Goal: Information Seeking & Learning: Find specific fact

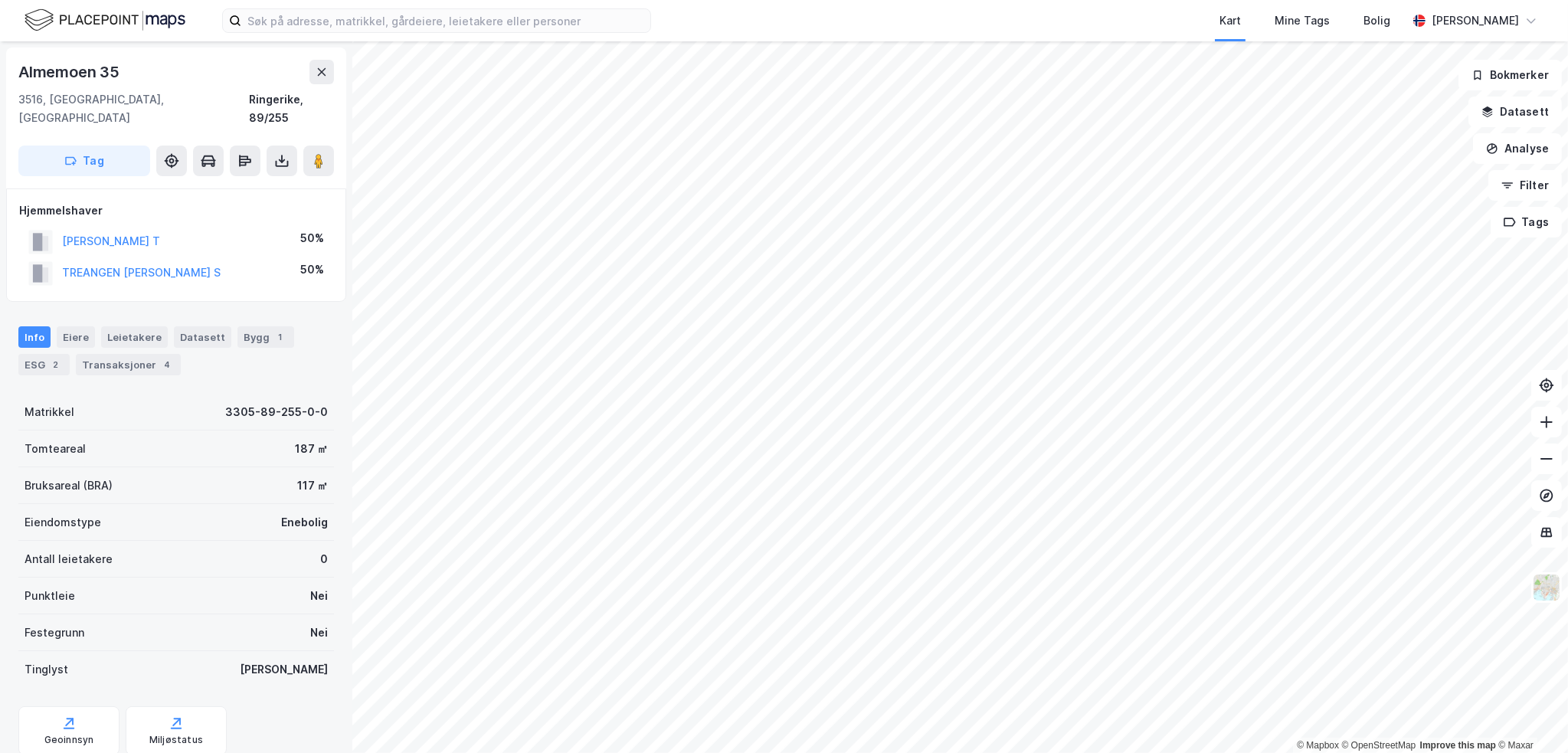
click at [160, 357] on div "Info [PERSON_NAME] Datasett Bygg 1 ESG 2 Transaksjoner 4" at bounding box center [176, 345] width 353 height 74
click at [160, 357] on div "4" at bounding box center [168, 365] width 15 height 15
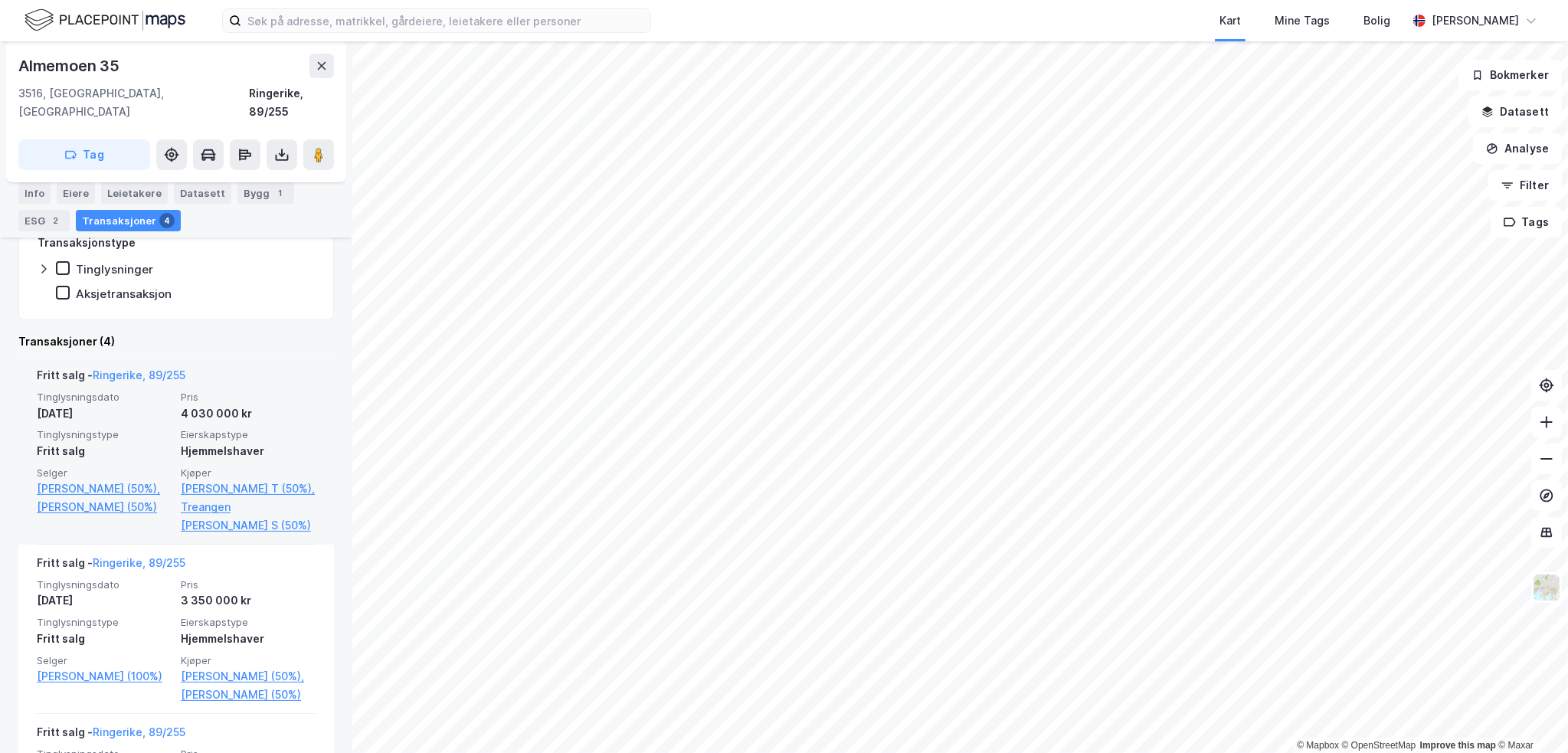
scroll to position [306, 0]
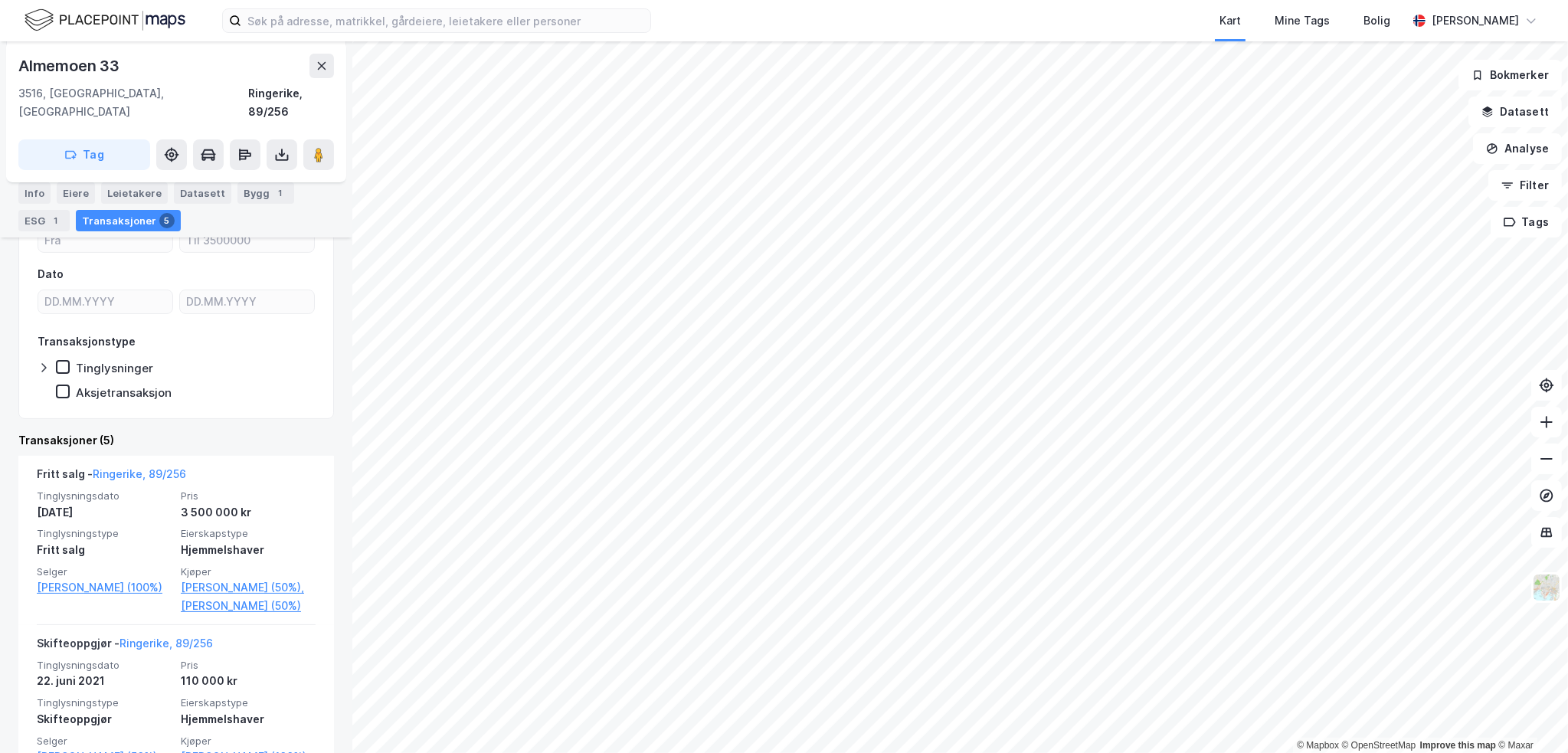
scroll to position [229, 0]
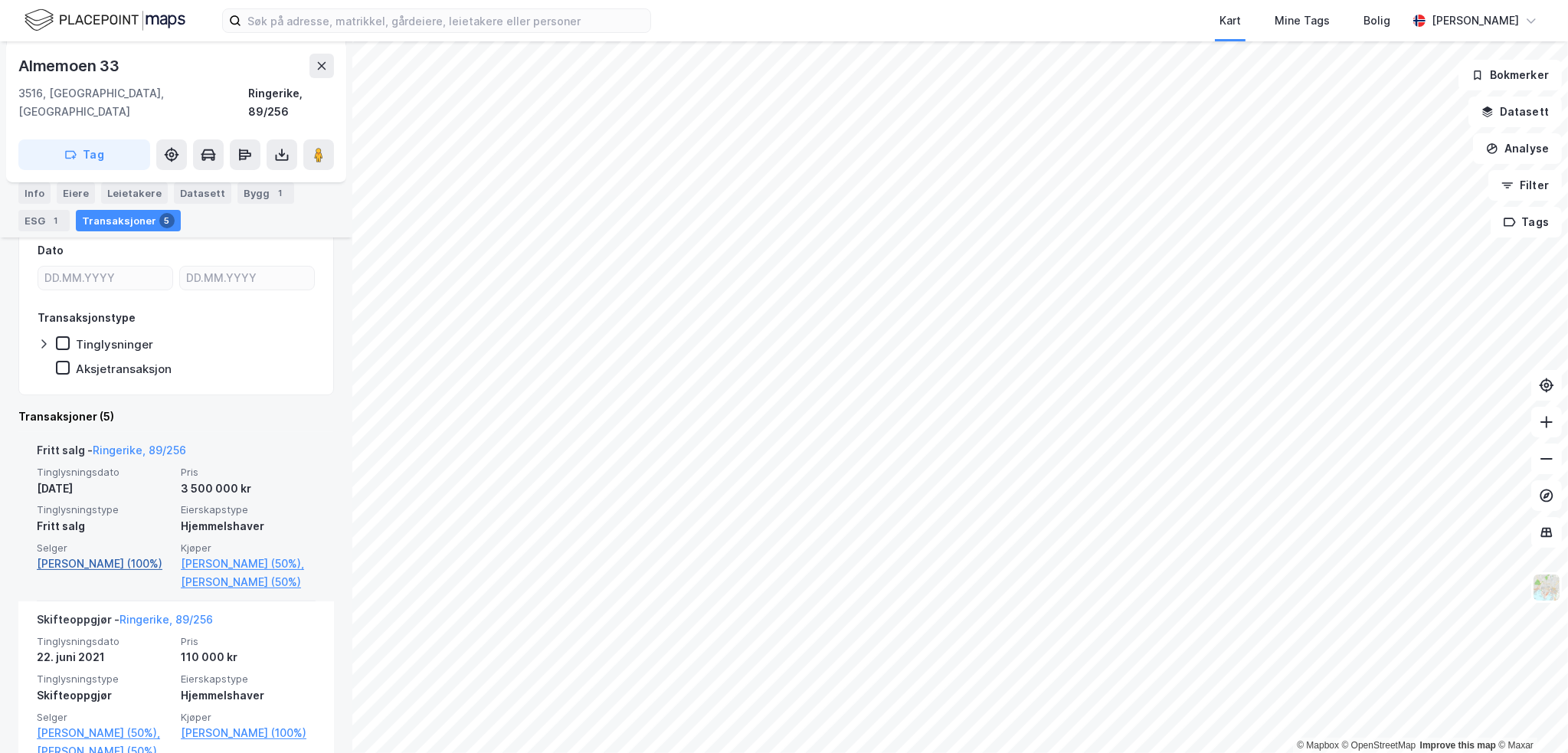
click at [93, 555] on link "[PERSON_NAME] (100%)" at bounding box center [104, 563] width 135 height 18
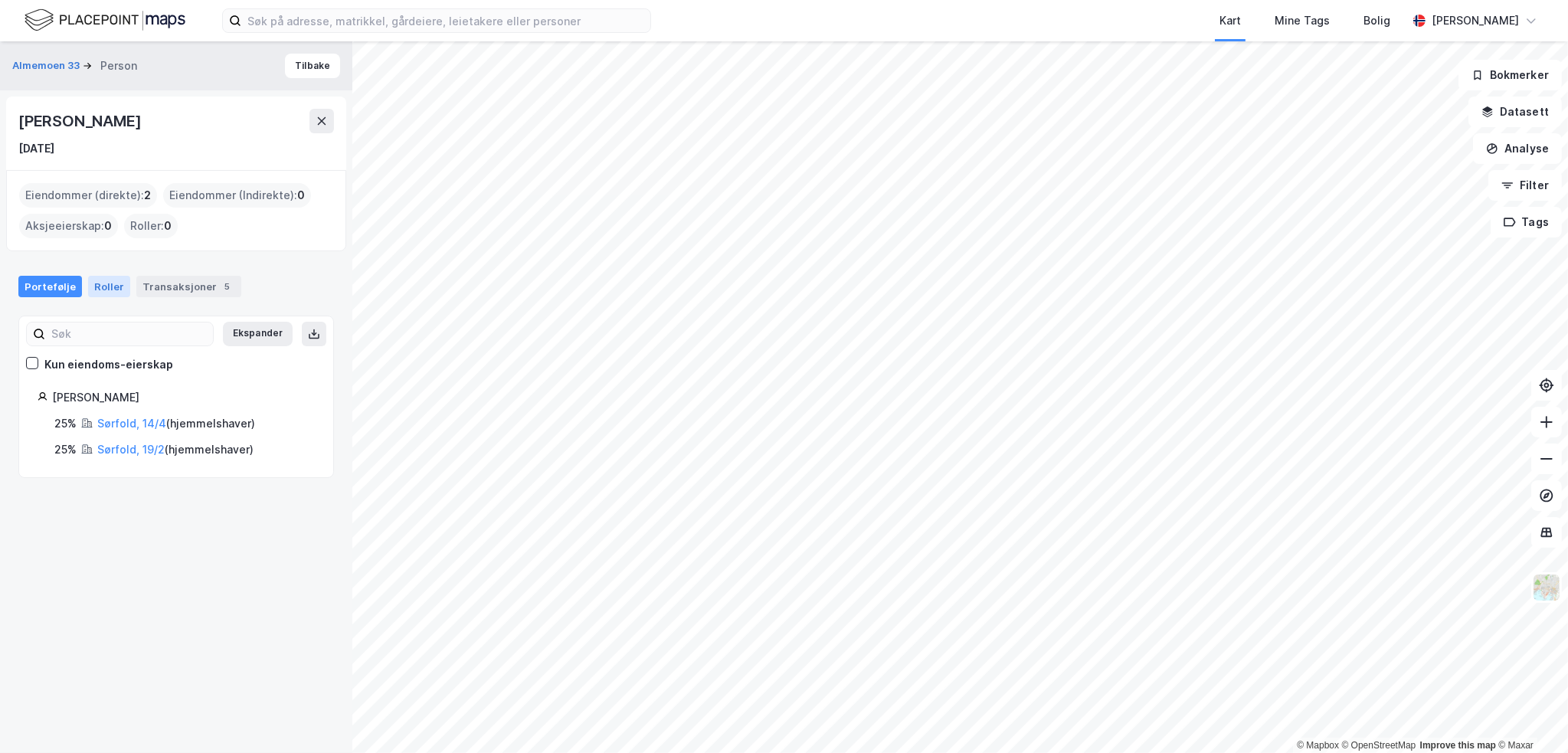
click at [110, 281] on div "Roller" at bounding box center [109, 286] width 43 height 21
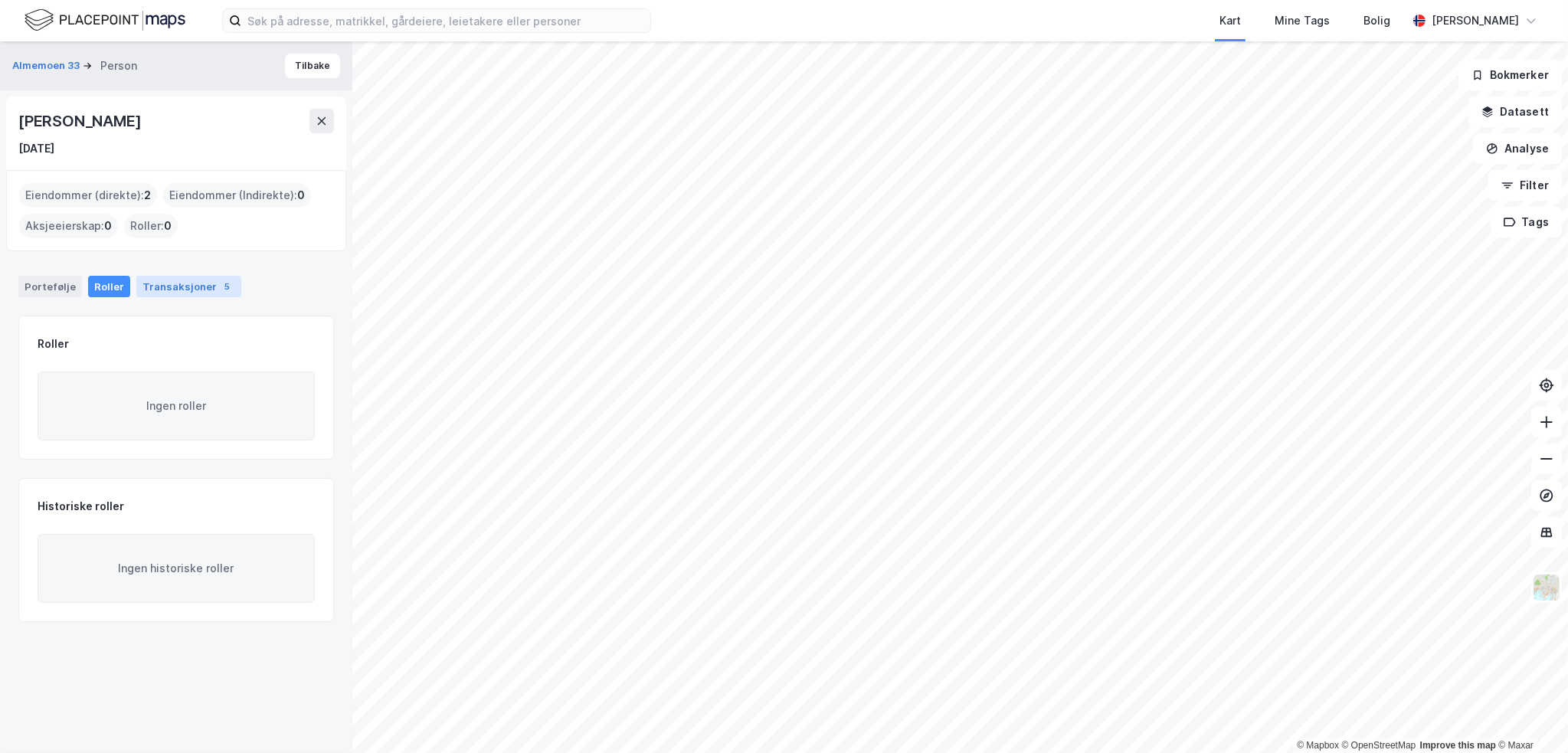
click at [168, 295] on div "Transaksjoner 5" at bounding box center [189, 286] width 105 height 21
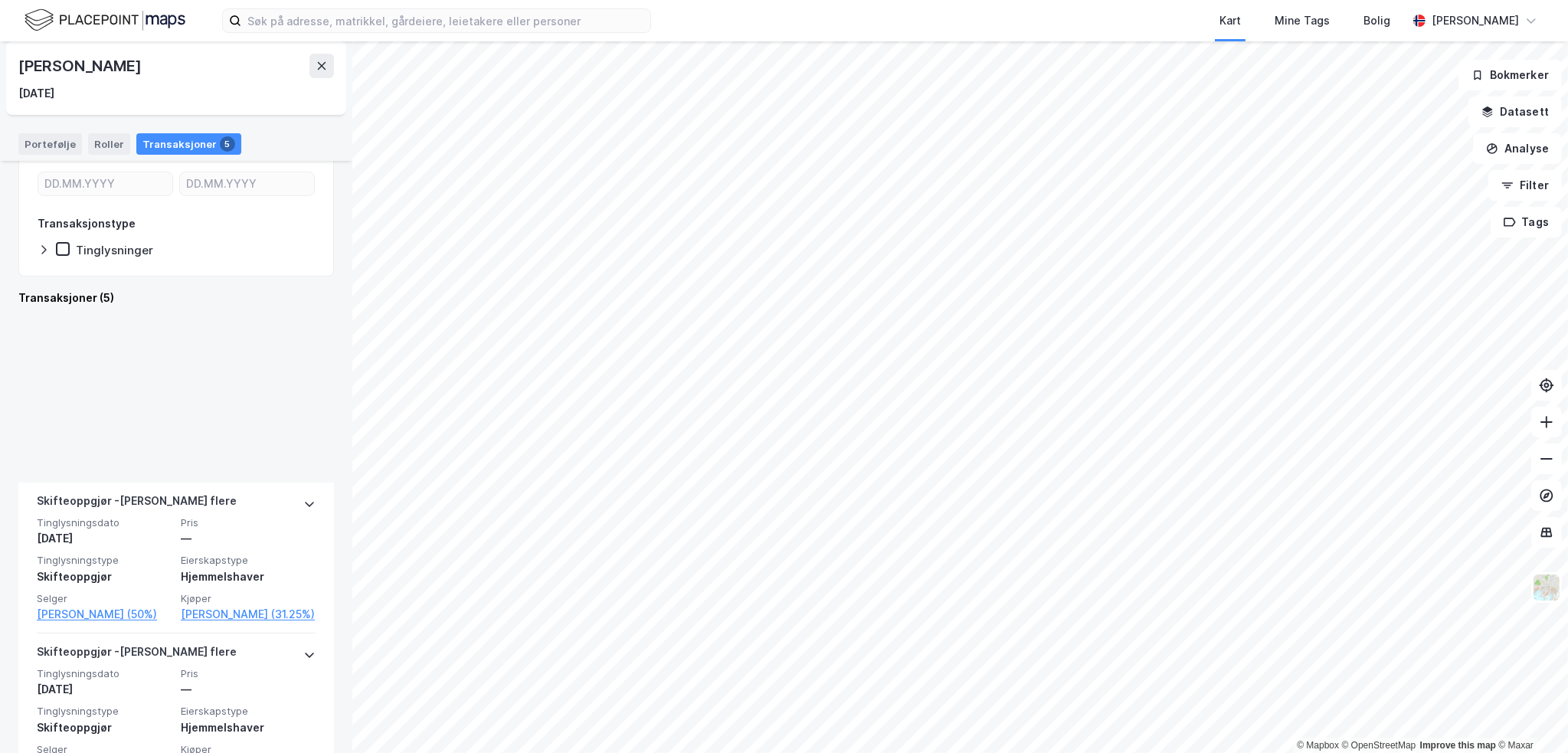
scroll to position [706, 0]
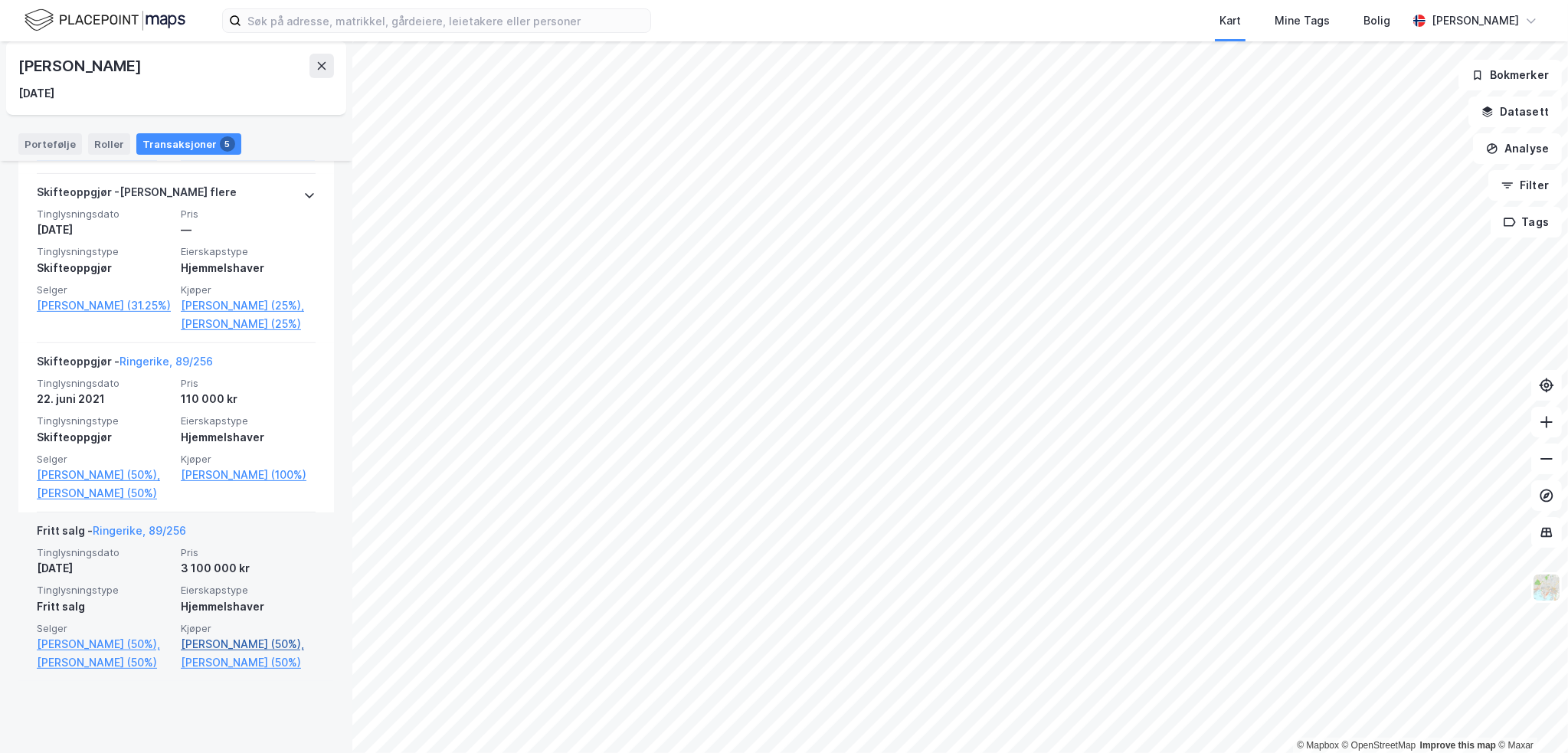
click at [262, 653] on link "[PERSON_NAME] (50%)," at bounding box center [248, 644] width 135 height 18
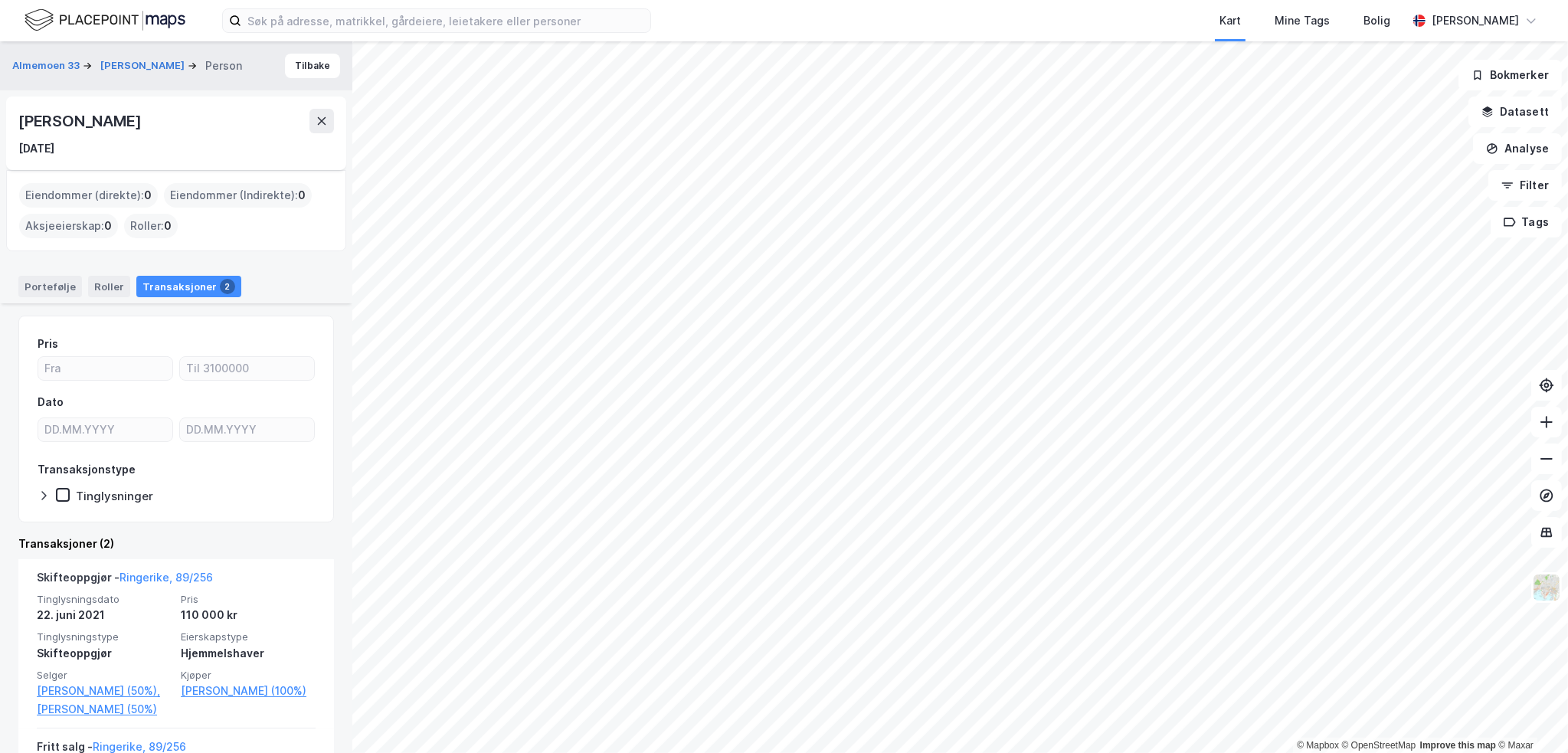
scroll to position [197, 0]
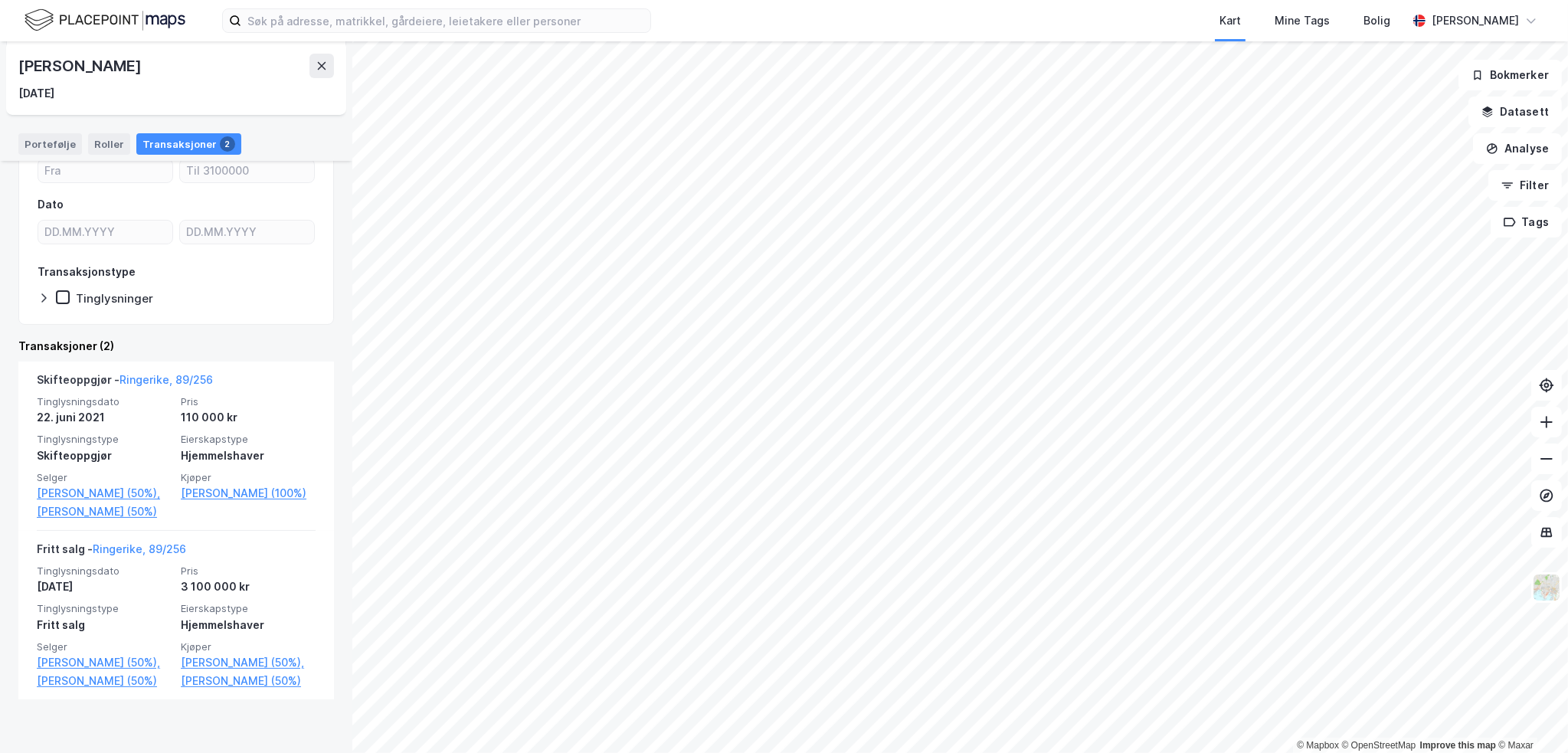
click at [108, 64] on div "[PERSON_NAME]" at bounding box center [81, 65] width 126 height 24
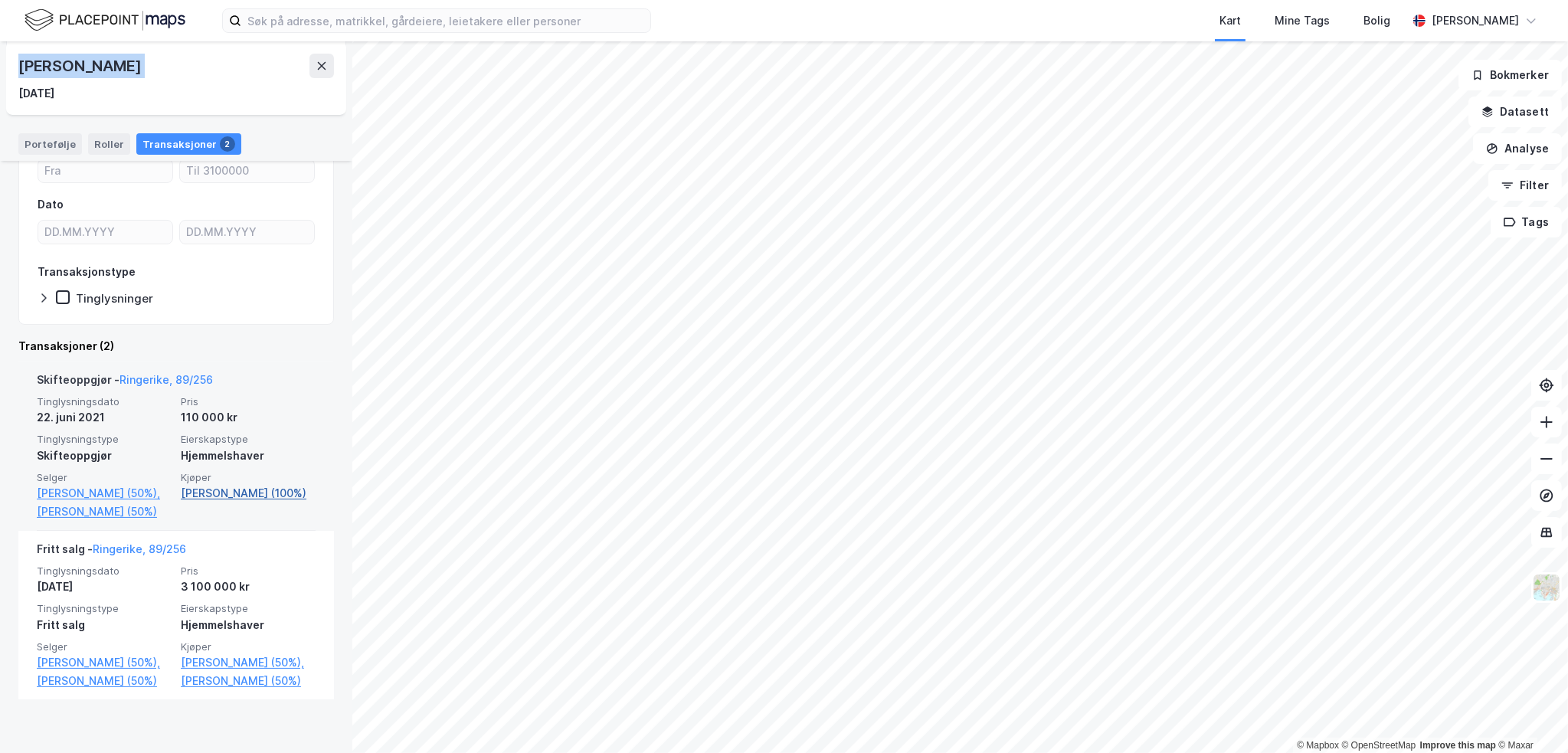
click at [231, 490] on link "[PERSON_NAME] (100%)" at bounding box center [248, 493] width 135 height 18
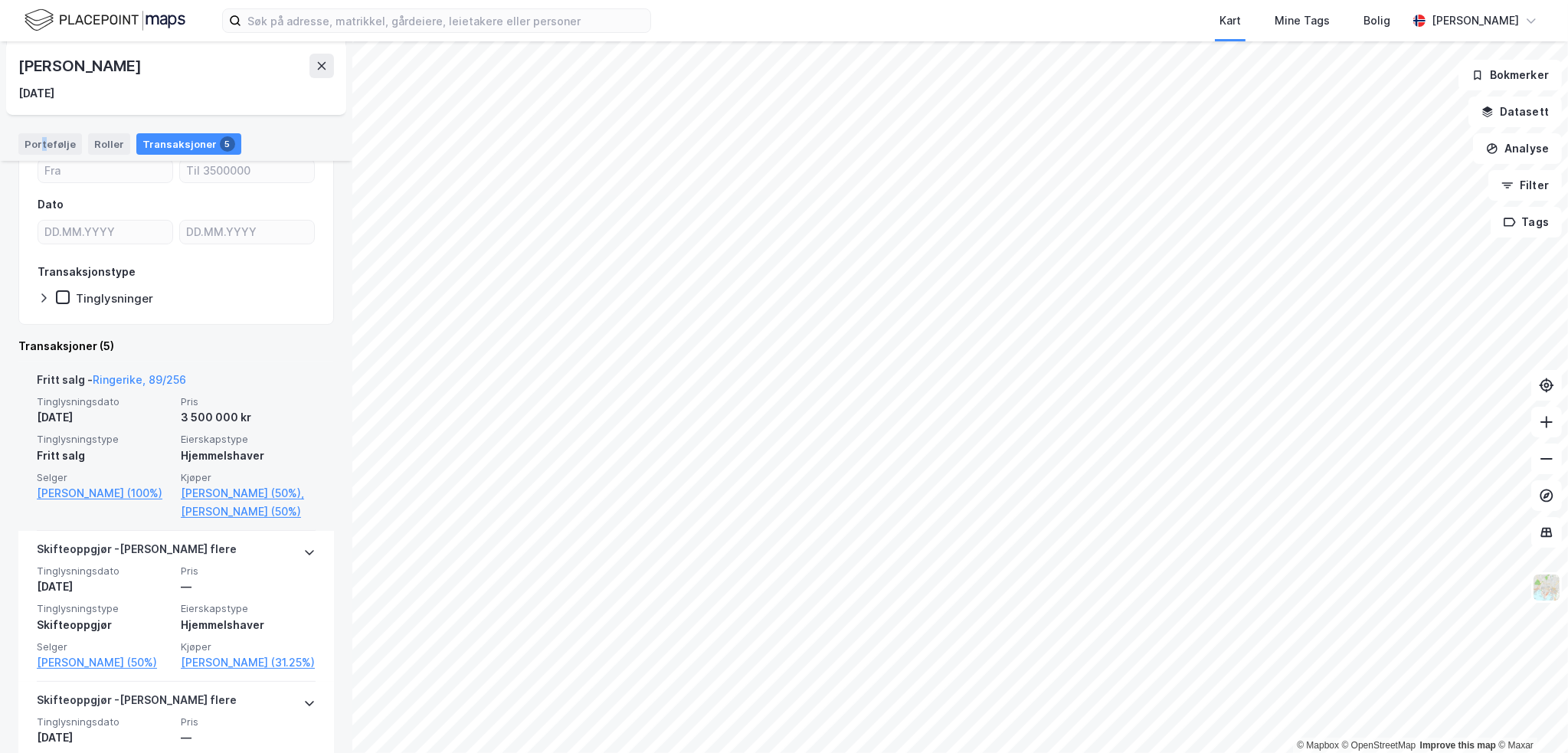
click at [46, 141] on div "Portefølje" at bounding box center [50, 144] width 64 height 21
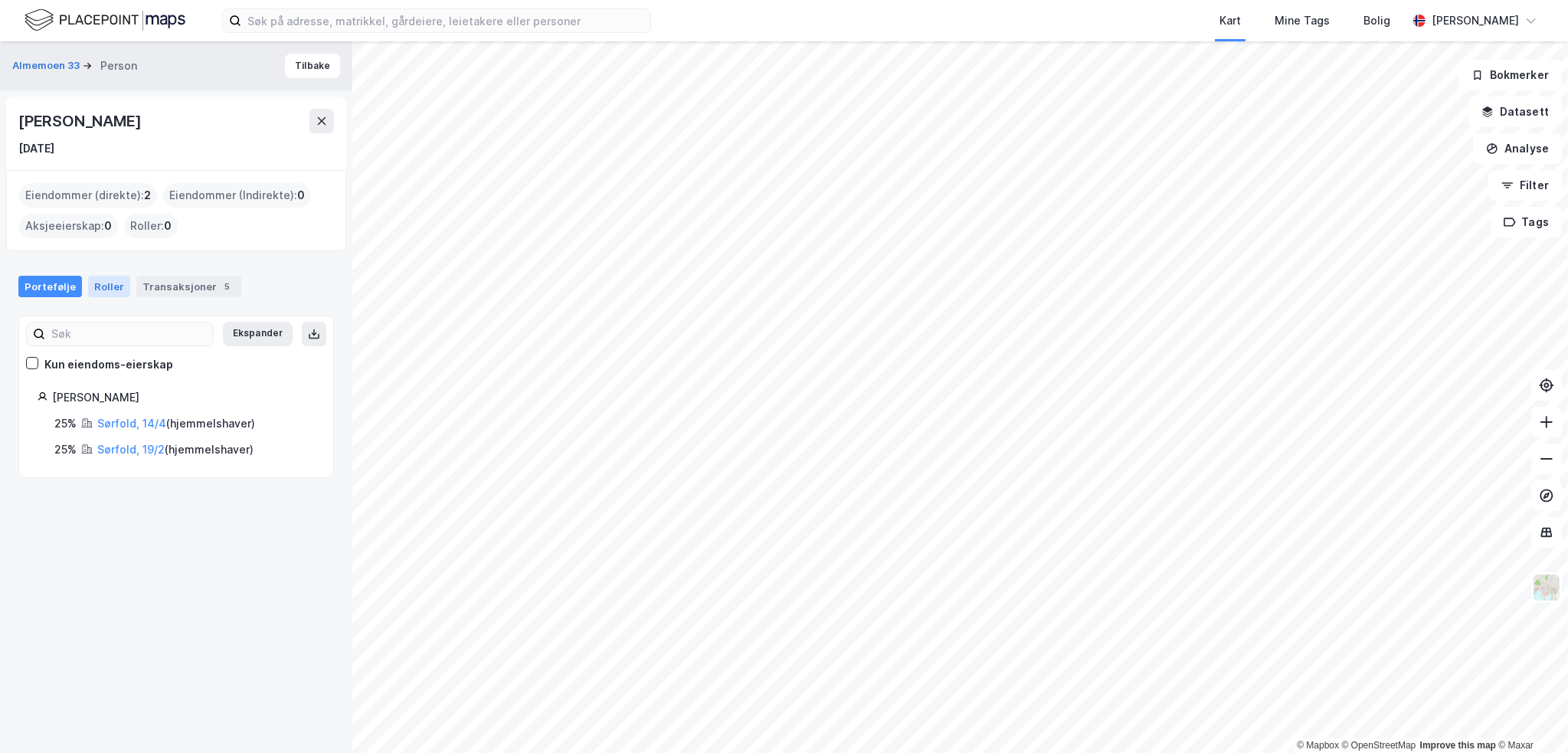
click at [108, 291] on div "Roller" at bounding box center [109, 286] width 43 height 21
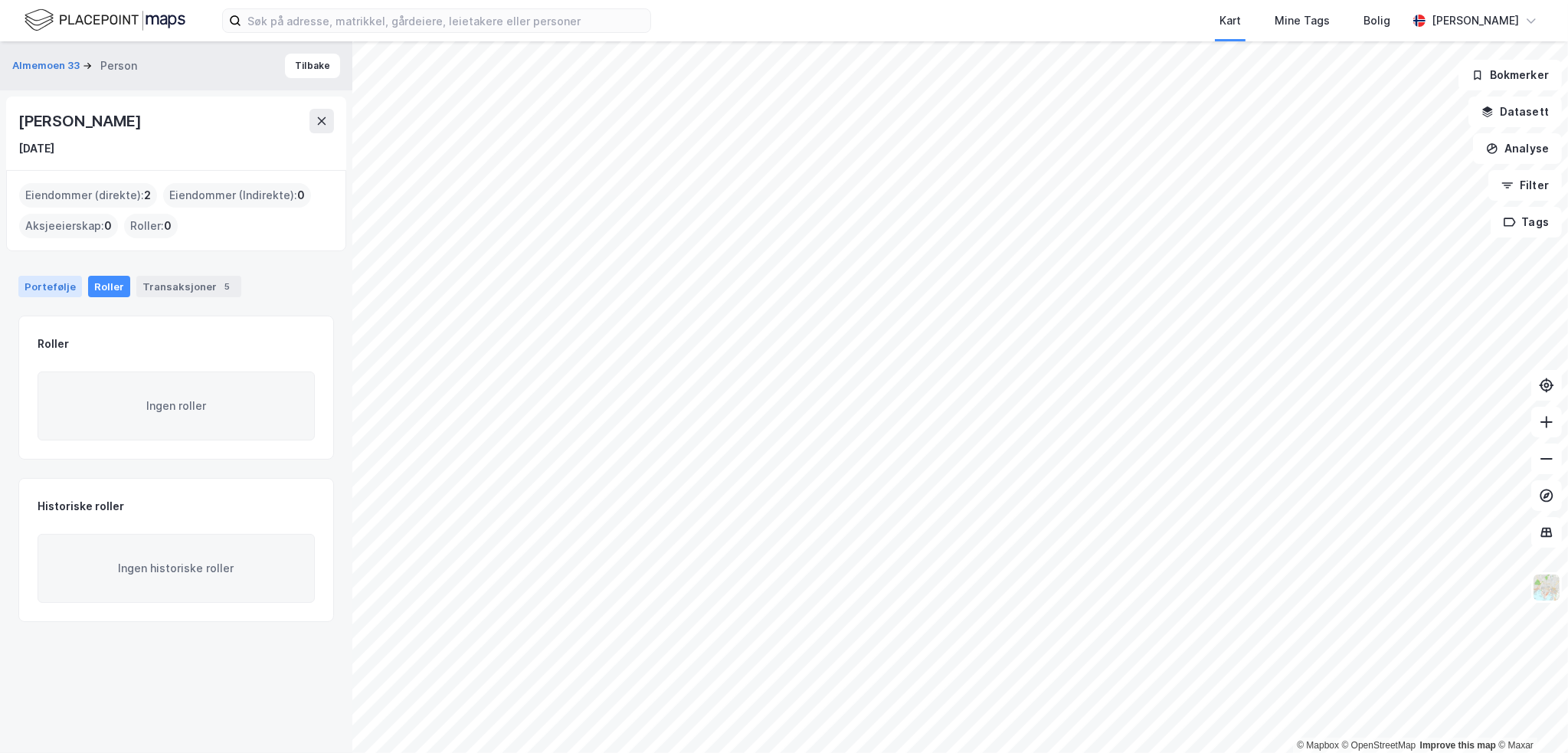
click at [47, 285] on div "Portefølje" at bounding box center [50, 286] width 64 height 21
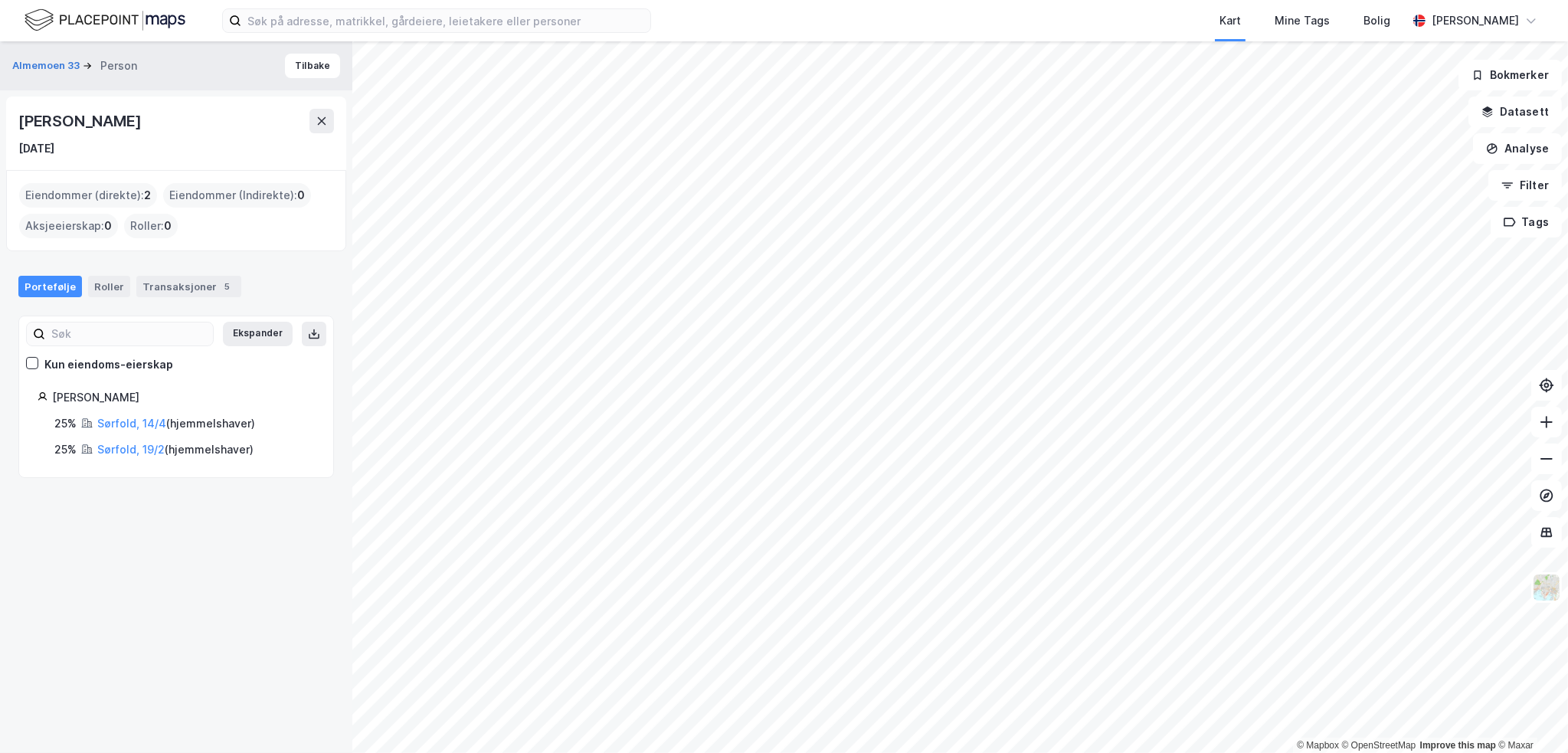
click at [321, 141] on div "[DATE]" at bounding box center [176, 148] width 316 height 18
click at [318, 128] on button at bounding box center [322, 120] width 24 height 24
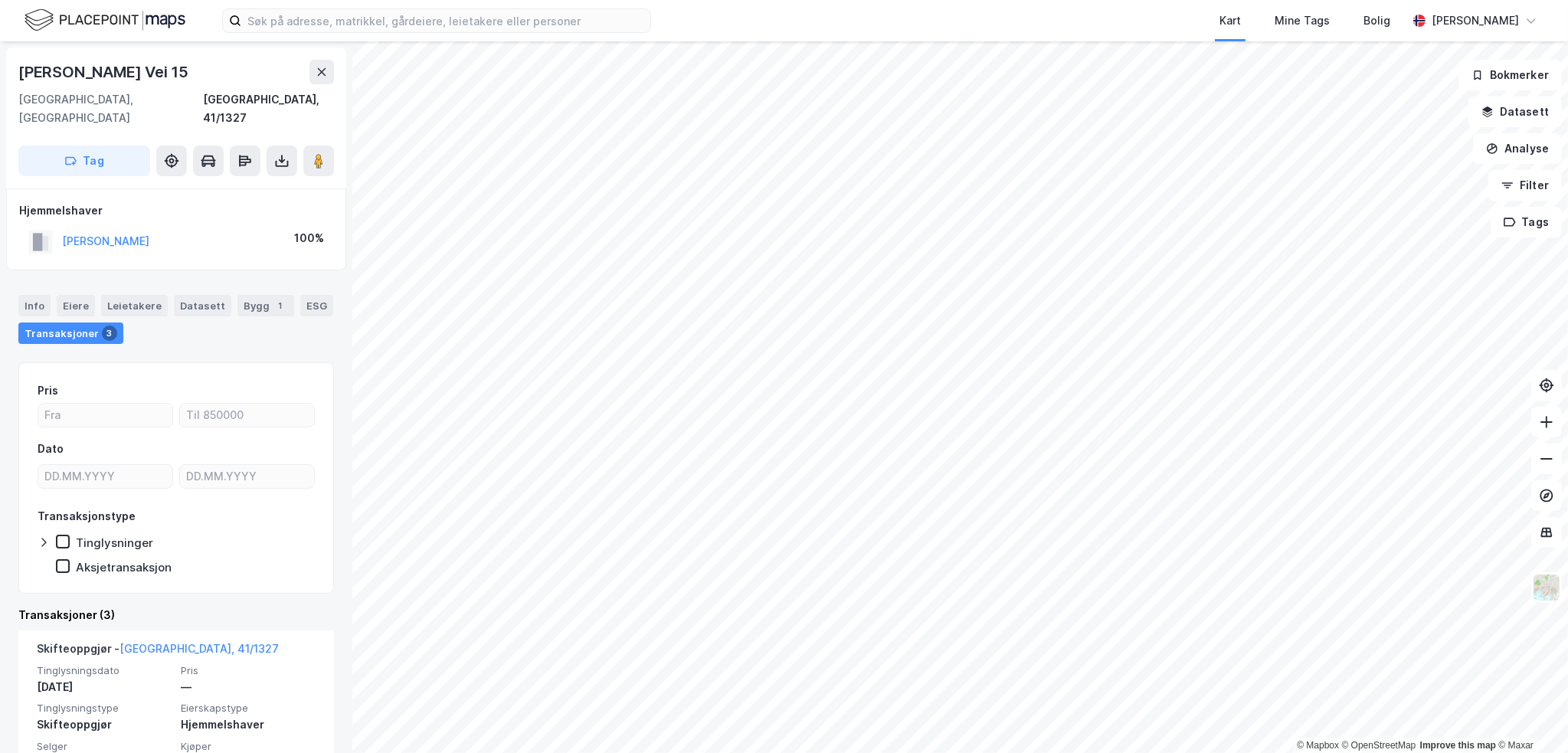
click at [123, 232] on div "[PERSON_NAME]" at bounding box center [106, 241] width 87 height 18
click at [0, 0] on button "[PERSON_NAME]" at bounding box center [0, 0] width 0 height 0
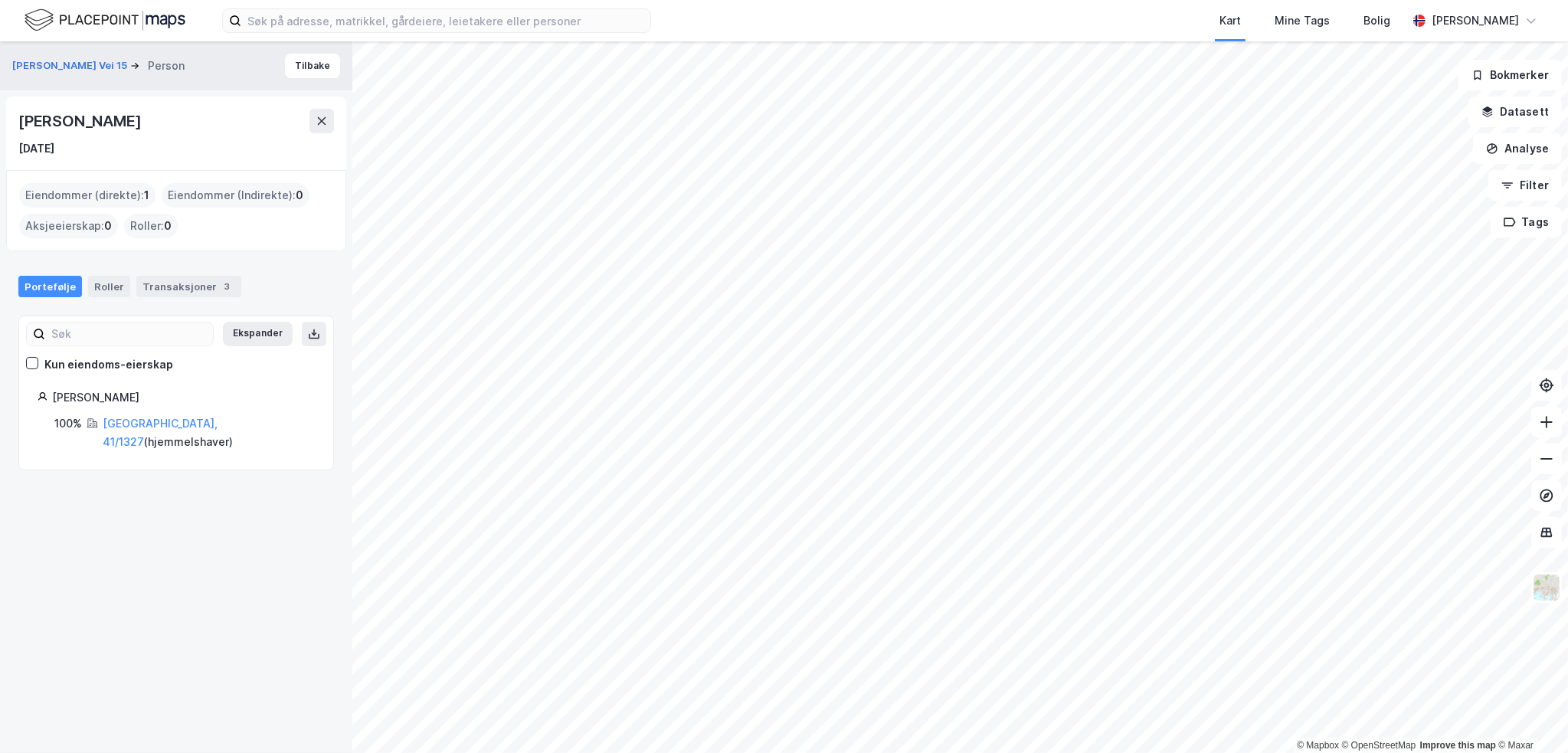
click at [94, 119] on div "[PERSON_NAME]" at bounding box center [81, 120] width 126 height 24
